Goal: Find specific page/section: Find specific page/section

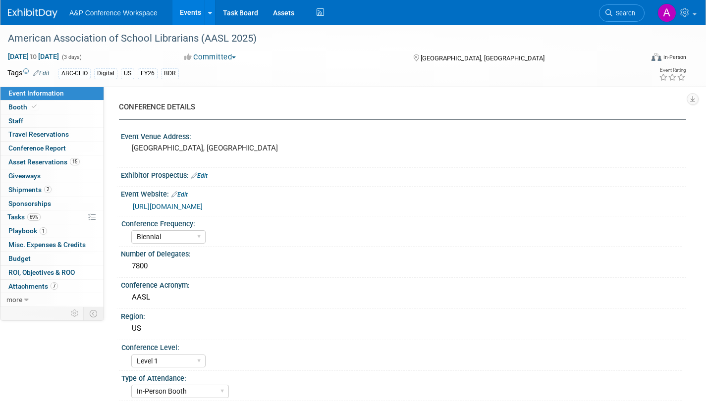
select select "Biennial"
select select "Level 1"
select select "In-Person Booth"
select select "Schools"
select select "Bloomsbury Digital Resources"
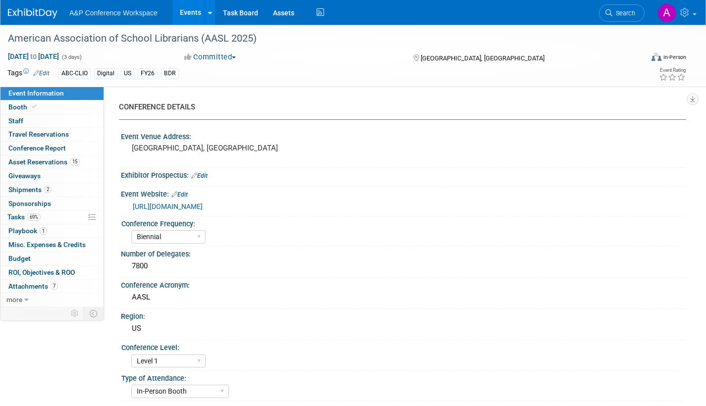
select select "[PERSON_NAME]"
select select "BDR Product Awareness and Trial Generation​"
click at [620, 14] on span "Search" at bounding box center [623, 12] width 23 height 7
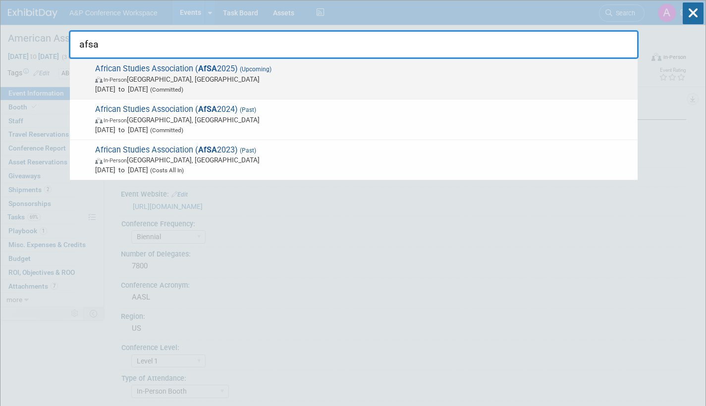
type input "afsa"
click at [380, 93] on div "African Studies Association ( AfSA 2025) (Upcoming) In-Person [GEOGRAPHIC_DATA]…" at bounding box center [354, 79] width 568 height 41
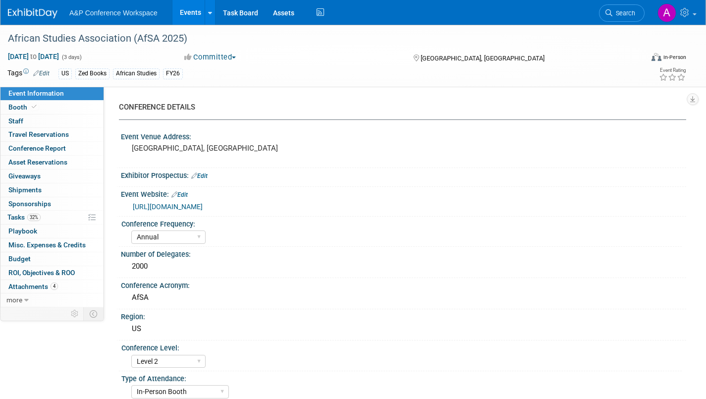
select select "Annual"
select select "Level 2"
select select "In-Person Booth"
select select "African Studies"
select select "Zed Books"
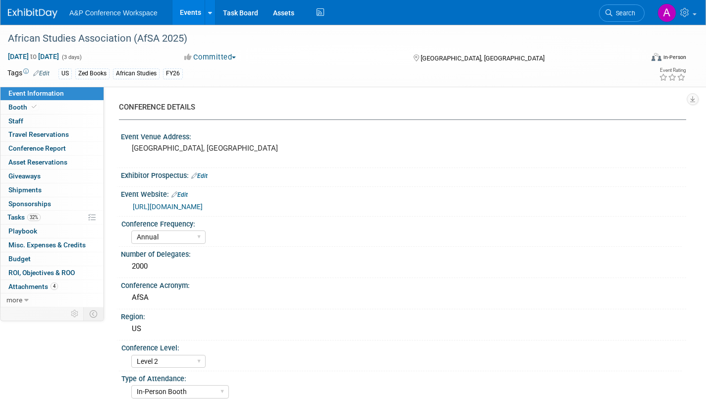
select select "[PERSON_NAME]"
select select "Networking/Commissioning"
click at [41, 107] on link "Booth" at bounding box center [51, 107] width 103 height 13
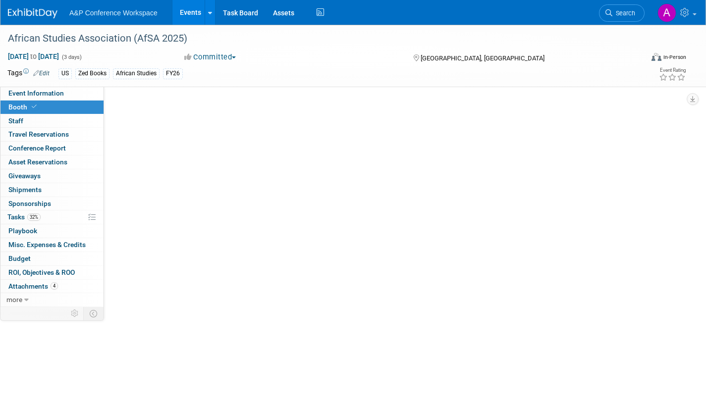
select select "BUZE"
